Goal: Find specific fact: Find specific fact

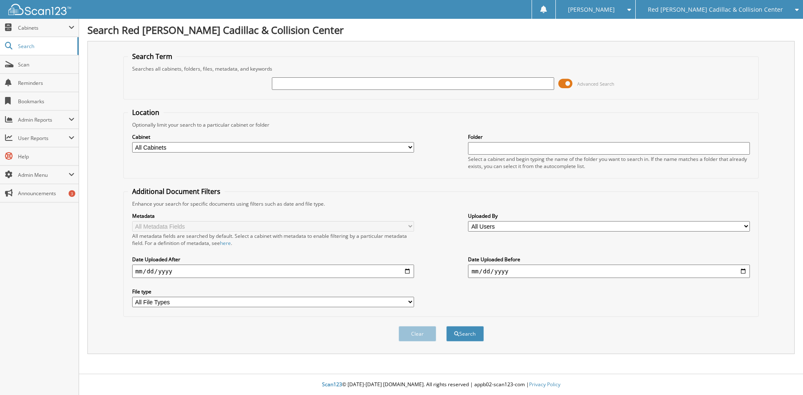
drag, startPoint x: 410, startPoint y: 83, endPoint x: 419, endPoint y: 85, distance: 8.7
click at [417, 85] on input "text" at bounding box center [413, 83] width 282 height 13
type input "13546"
click at [446, 326] on button "Search" at bounding box center [465, 333] width 38 height 15
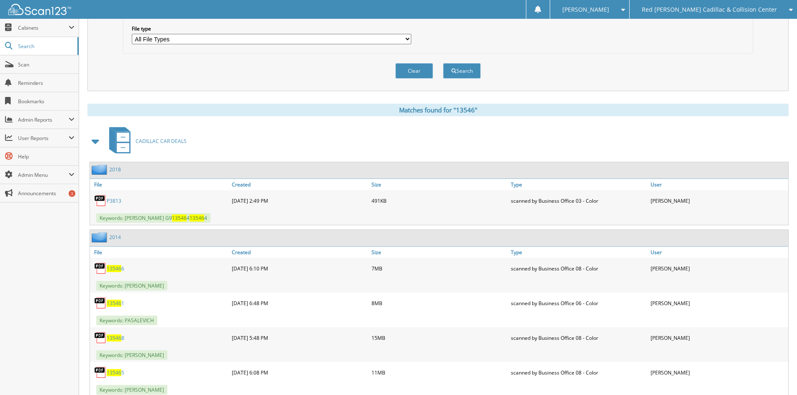
scroll to position [293, 0]
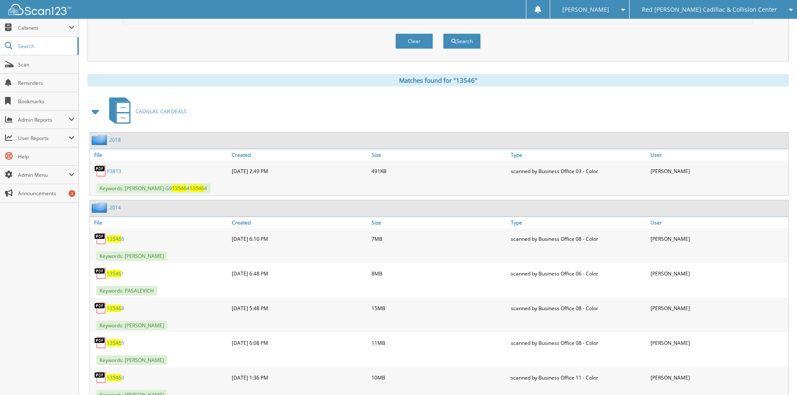
click at [96, 111] on span at bounding box center [96, 111] width 12 height 15
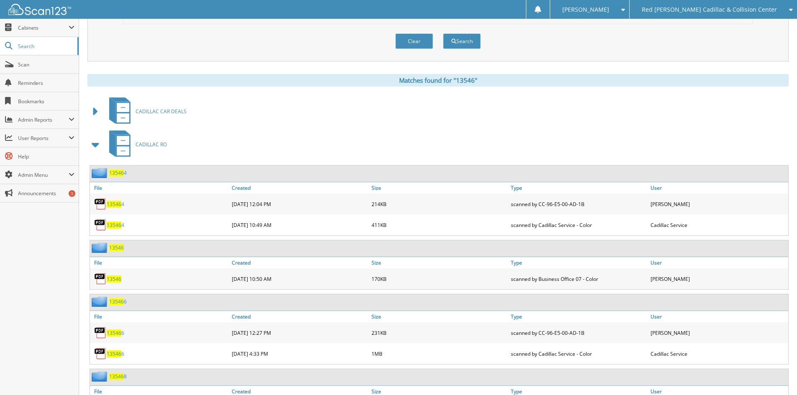
click at [95, 146] on span at bounding box center [96, 144] width 12 height 15
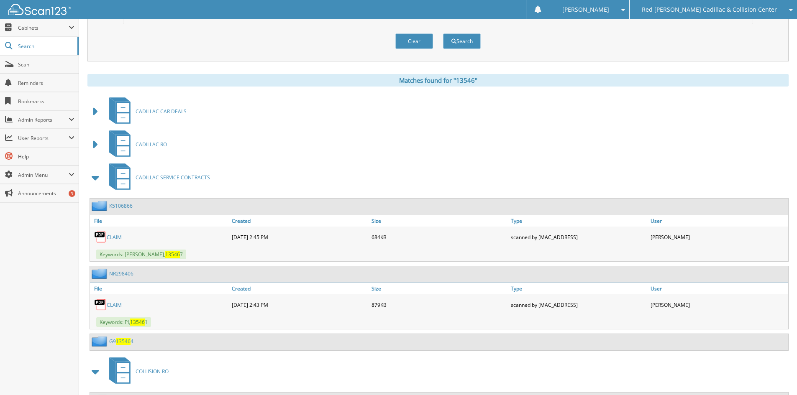
click at [93, 178] on span at bounding box center [96, 177] width 12 height 15
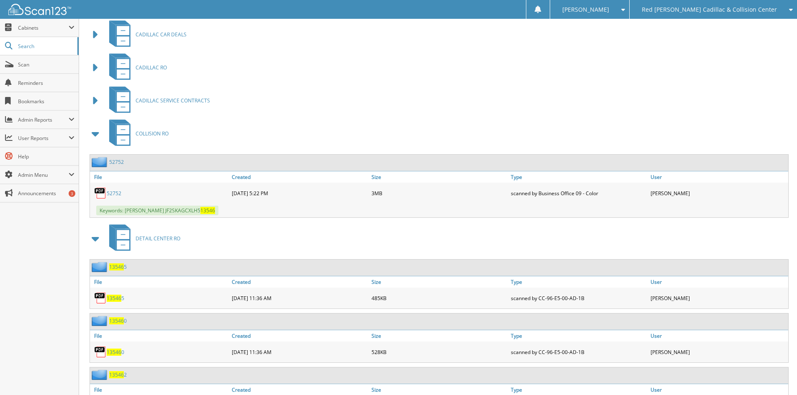
scroll to position [377, 0]
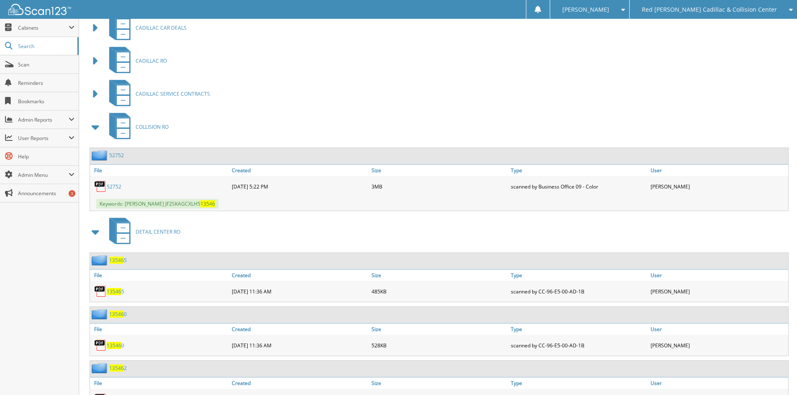
click at [96, 127] on span at bounding box center [96, 127] width 12 height 15
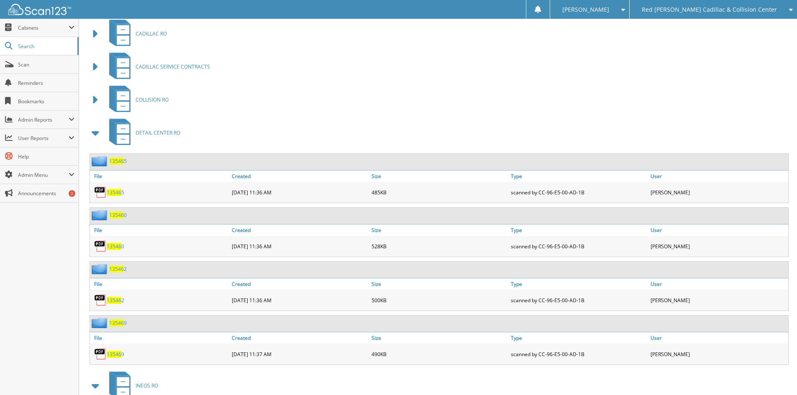
scroll to position [418, 0]
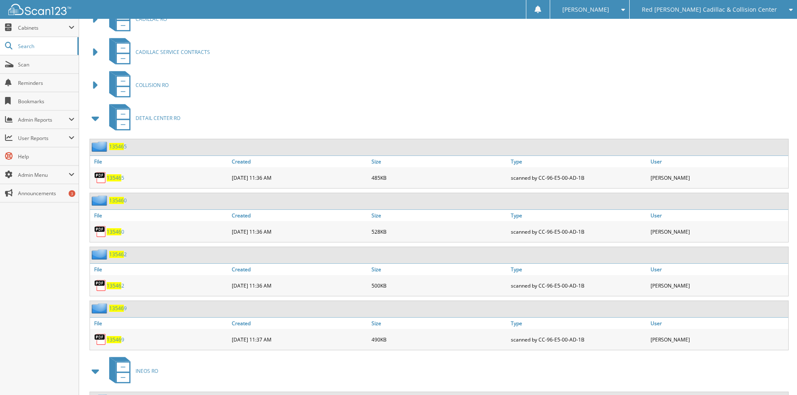
click at [94, 118] on span at bounding box center [96, 118] width 12 height 15
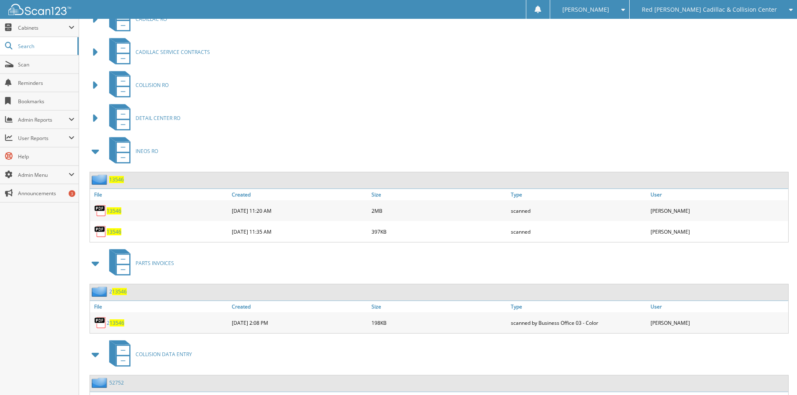
click at [113, 210] on span "13546" at bounding box center [114, 211] width 15 height 7
click at [115, 228] on div "13546" at bounding box center [160, 231] width 140 height 17
click at [114, 232] on span "13546" at bounding box center [114, 231] width 15 height 7
